Goal: Check status: Check status

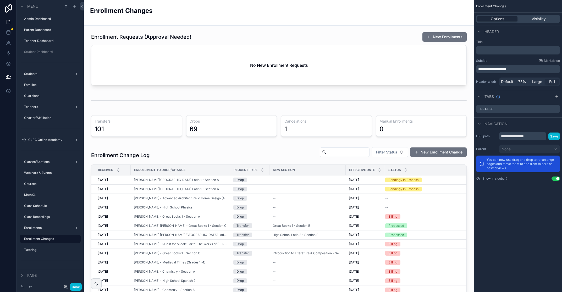
scroll to position [90, 0]
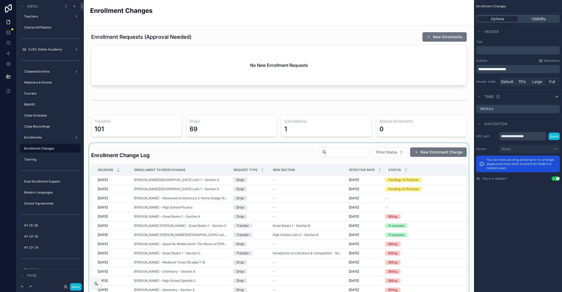
click at [219, 209] on div "scrollable content" at bounding box center [279, 264] width 382 height 243
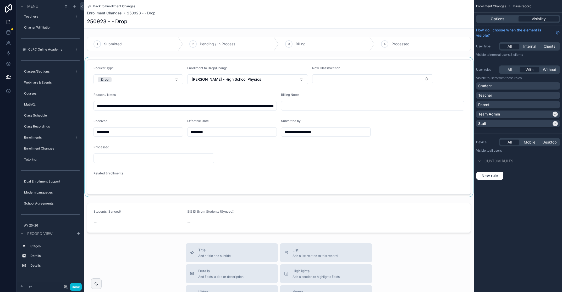
click at [234, 107] on div "scrollable content" at bounding box center [279, 126] width 390 height 139
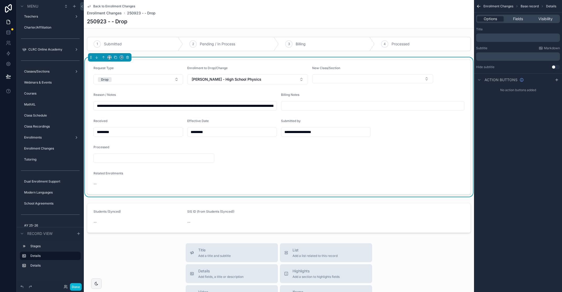
click at [234, 107] on input "**********" at bounding box center [185, 105] width 183 height 7
click at [248, 105] on input "**********" at bounding box center [185, 105] width 183 height 7
type input "**********"
click at [385, 45] on div "scrollable content" at bounding box center [279, 44] width 390 height 18
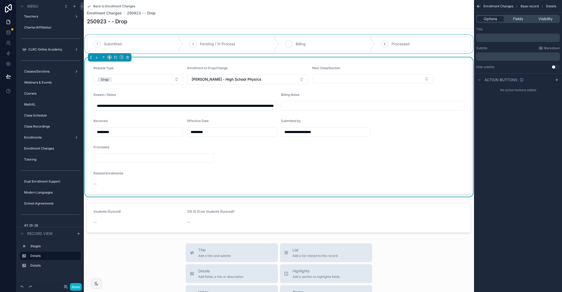
click at [335, 45] on div "3 Billing" at bounding box center [327, 44] width 96 height 14
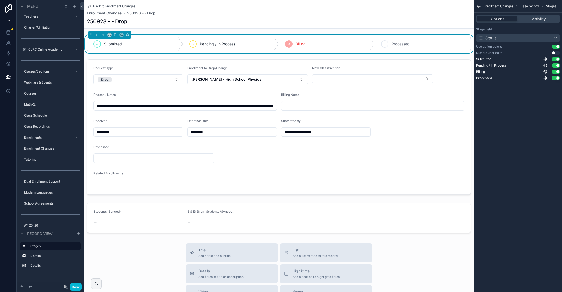
click at [397, 43] on span "Processed" at bounding box center [401, 43] width 18 height 5
click at [101, 5] on span "Back to Enrollment Changes" at bounding box center [114, 6] width 42 height 4
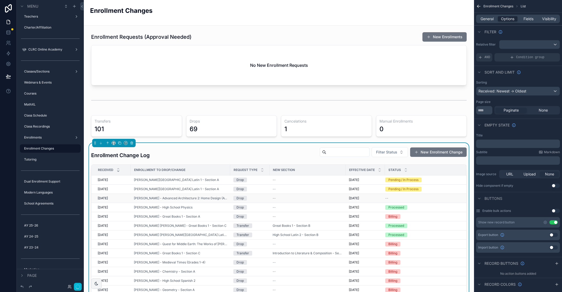
click at [257, 198] on div "Drop" at bounding box center [249, 198] width 33 height 5
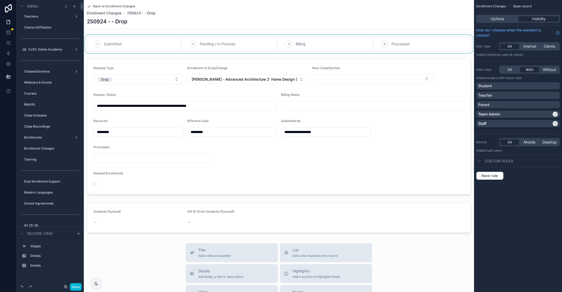
click at [339, 43] on div "scrollable content" at bounding box center [279, 44] width 390 height 18
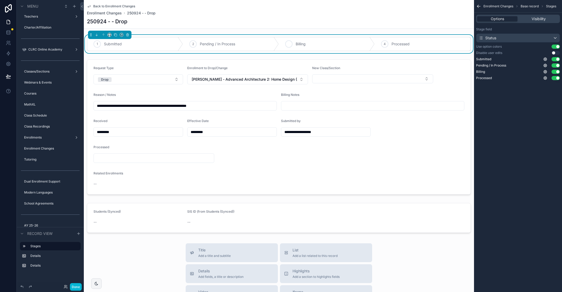
click at [299, 45] on span "Billing" at bounding box center [301, 43] width 10 height 5
click at [108, 5] on span "Back to Enrollment Changes" at bounding box center [114, 6] width 42 height 4
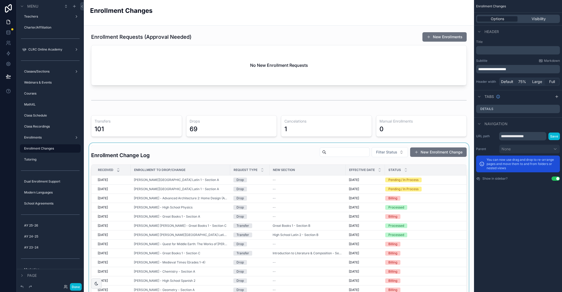
click at [163, 198] on div "scrollable content" at bounding box center [279, 264] width 382 height 243
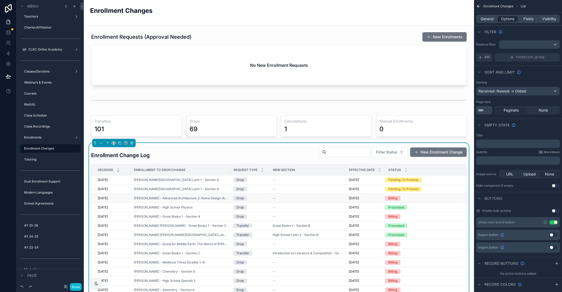
click at [248, 198] on div "Drop" at bounding box center [249, 198] width 33 height 5
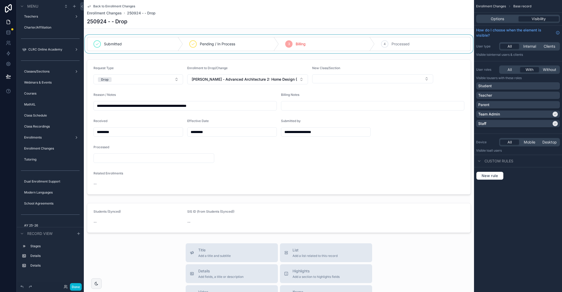
click at [405, 43] on div "scrollable content" at bounding box center [279, 44] width 390 height 18
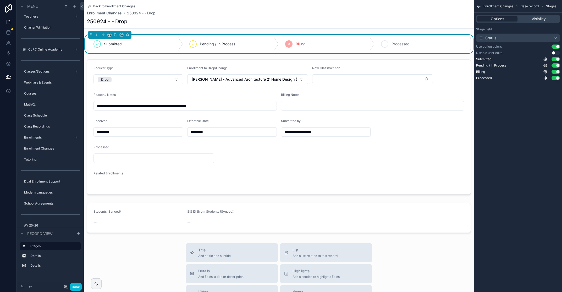
click at [412, 43] on div "4 Processed" at bounding box center [423, 44] width 96 height 14
click at [109, 6] on span "Back to Enrollment Changes" at bounding box center [114, 6] width 42 height 4
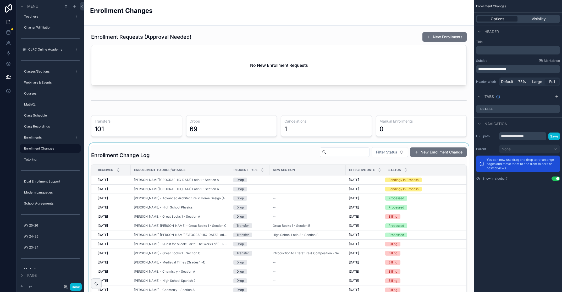
click at [301, 189] on div "scrollable content" at bounding box center [279, 264] width 382 height 243
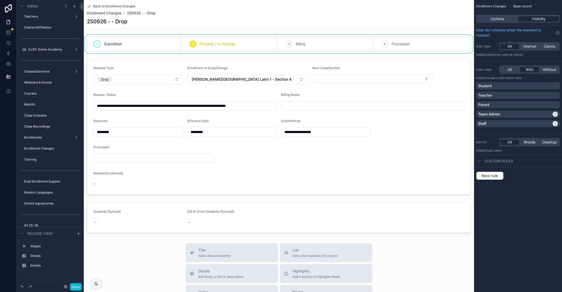
click at [320, 46] on div "scrollable content" at bounding box center [279, 44] width 390 height 18
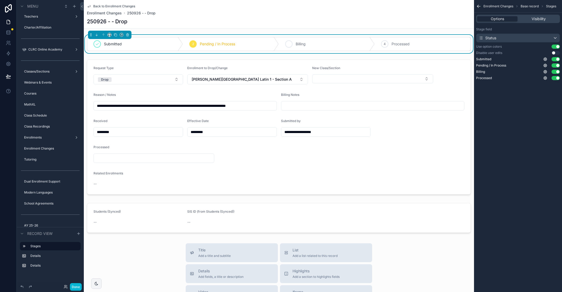
click at [301, 43] on span "Billing" at bounding box center [301, 43] width 10 height 5
click at [112, 5] on span "Back to Enrollment Changes" at bounding box center [114, 6] width 42 height 4
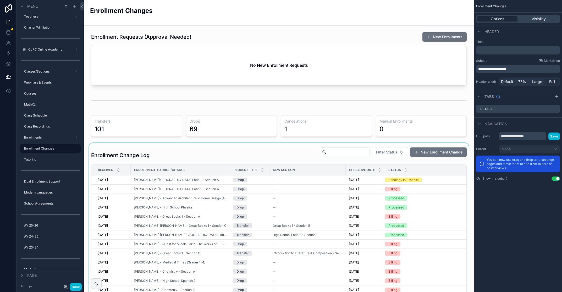
click at [205, 180] on div "scrollable content" at bounding box center [279, 264] width 382 height 243
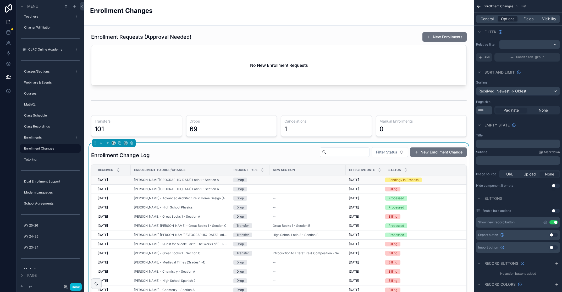
click at [262, 180] on div "Drop" at bounding box center [249, 180] width 33 height 5
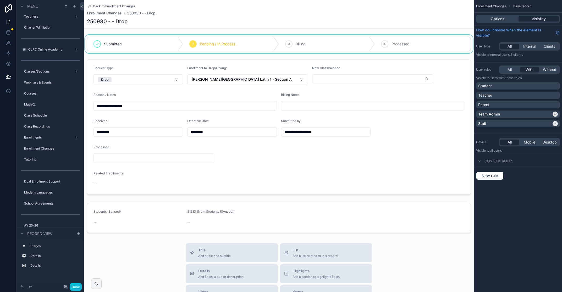
click at [322, 46] on div "scrollable content" at bounding box center [279, 44] width 390 height 18
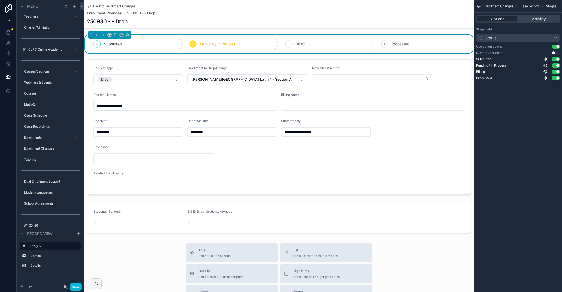
click at [297, 43] on span "Billing" at bounding box center [301, 43] width 10 height 5
click at [97, 6] on span "Back to Enrollment Changes" at bounding box center [114, 6] width 42 height 4
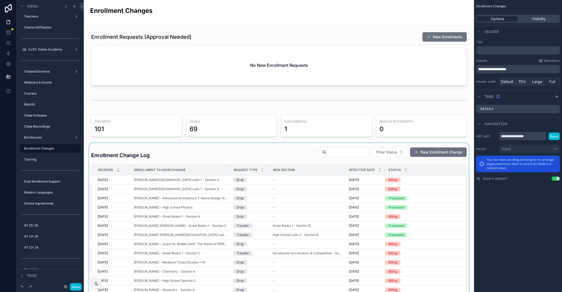
click at [250, 156] on div "scrollable content" at bounding box center [279, 264] width 382 height 243
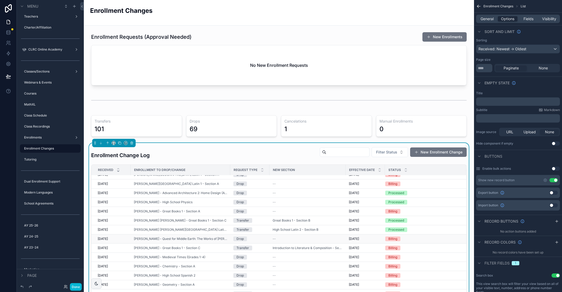
scroll to position [5, 0]
